Goal: Task Accomplishment & Management: Use online tool/utility

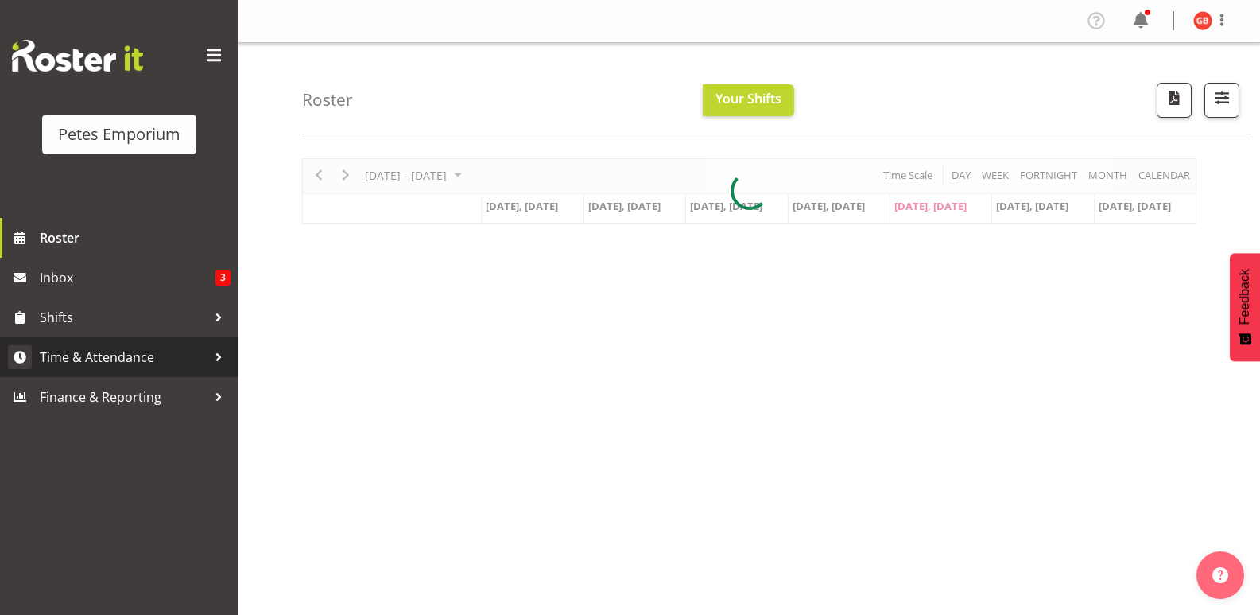
click at [106, 354] on span "Time & Attendance" at bounding box center [123, 357] width 167 height 24
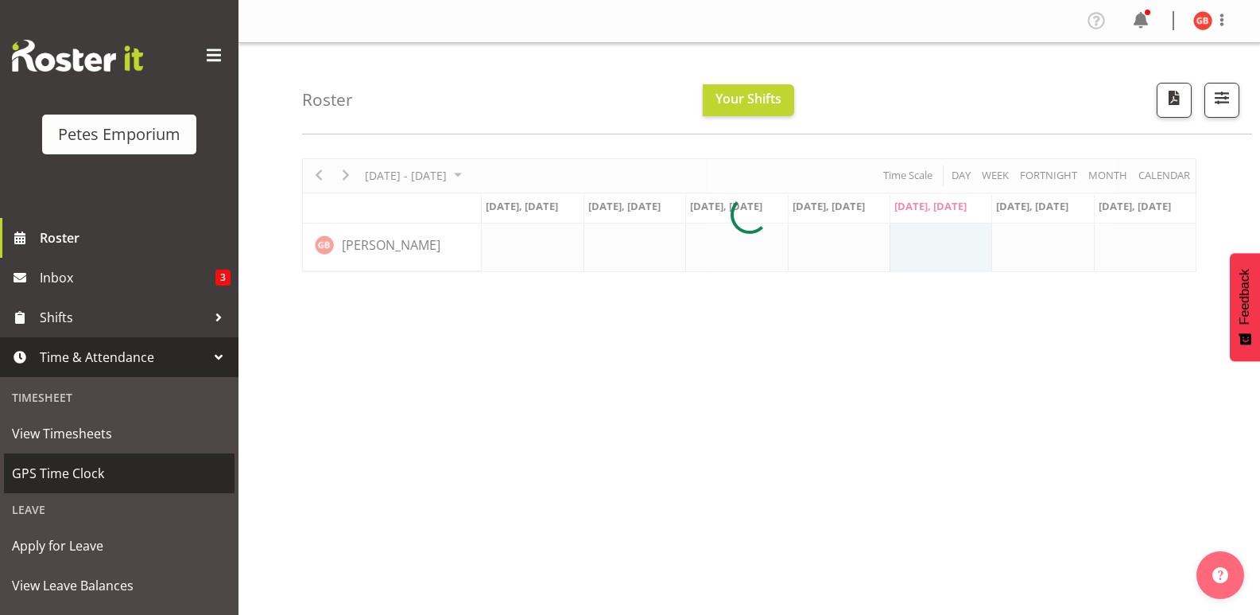
click at [72, 468] on span "GPS Time Clock" at bounding box center [119, 473] width 215 height 24
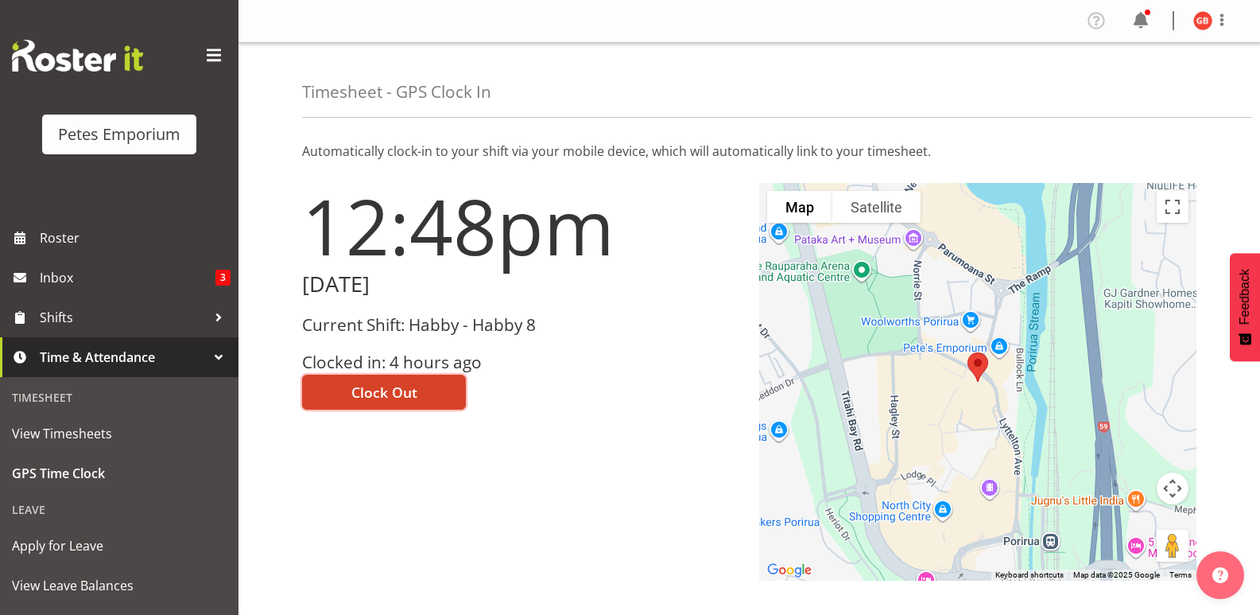
click at [423, 389] on button "Clock Out" at bounding box center [384, 392] width 164 height 35
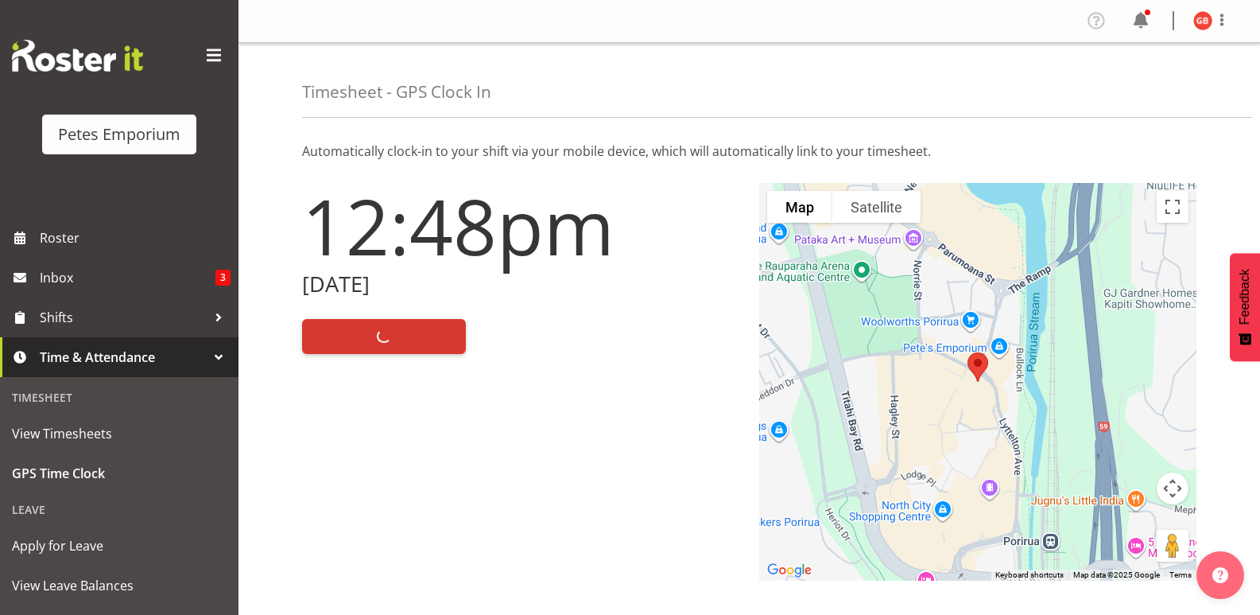
click at [1206, 14] on img at bounding box center [1203, 20] width 19 height 19
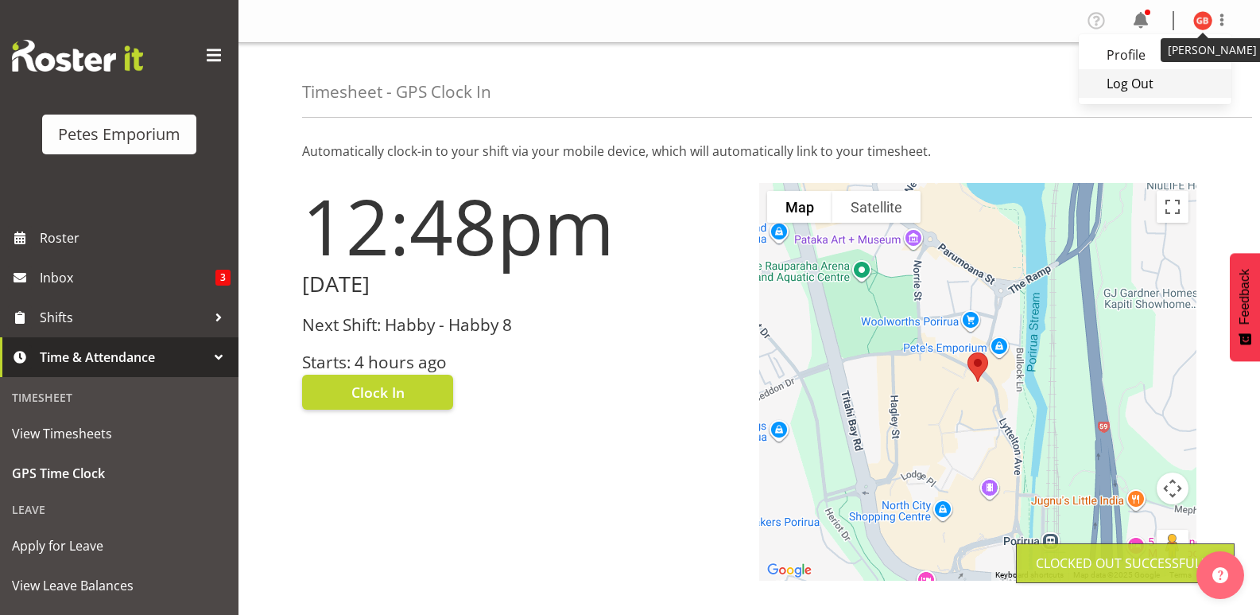
click at [1132, 80] on link "Log Out" at bounding box center [1155, 83] width 153 height 29
